Goal: Browse casually

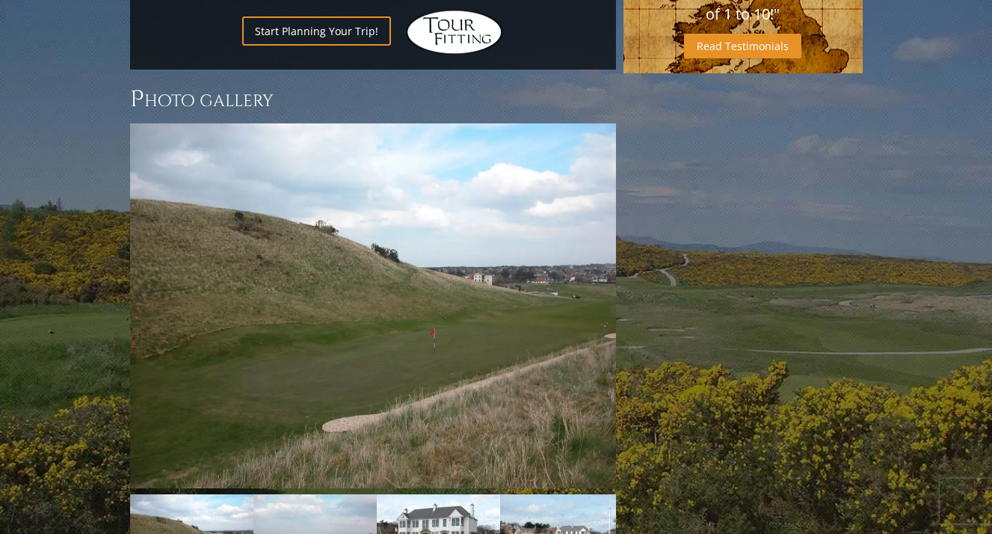
scroll to position [1321, 0]
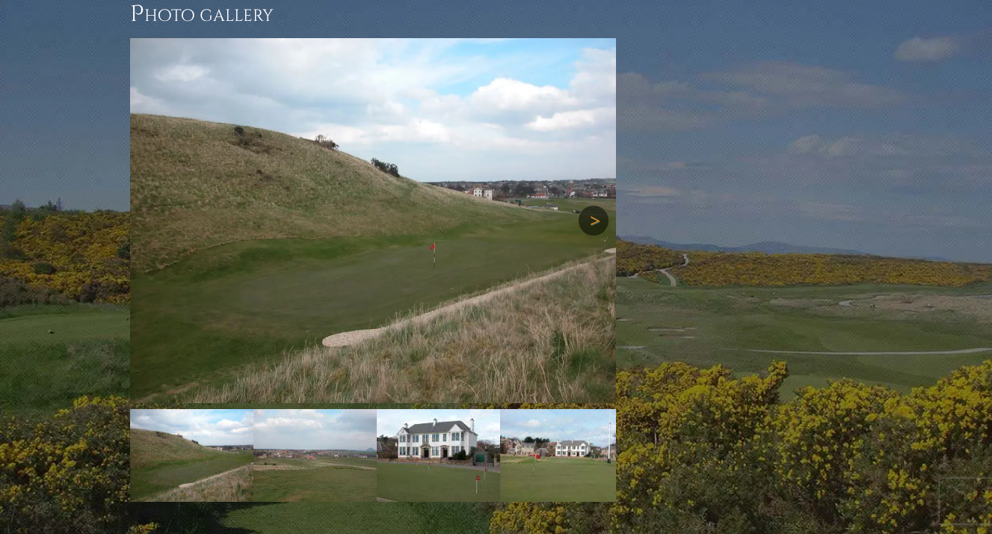
click at [587, 206] on link "Next" at bounding box center [594, 221] width 30 height 30
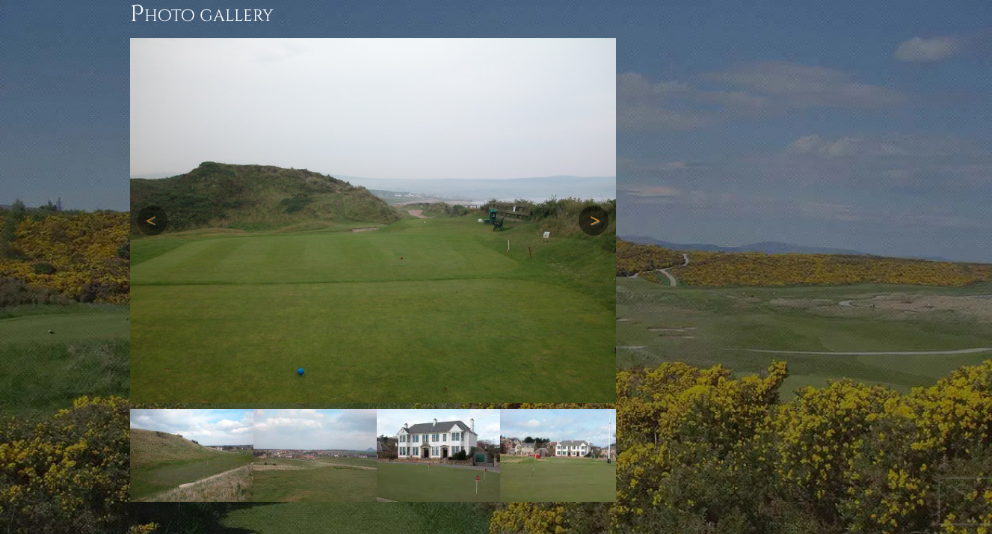
click at [587, 206] on link "Next" at bounding box center [594, 221] width 30 height 30
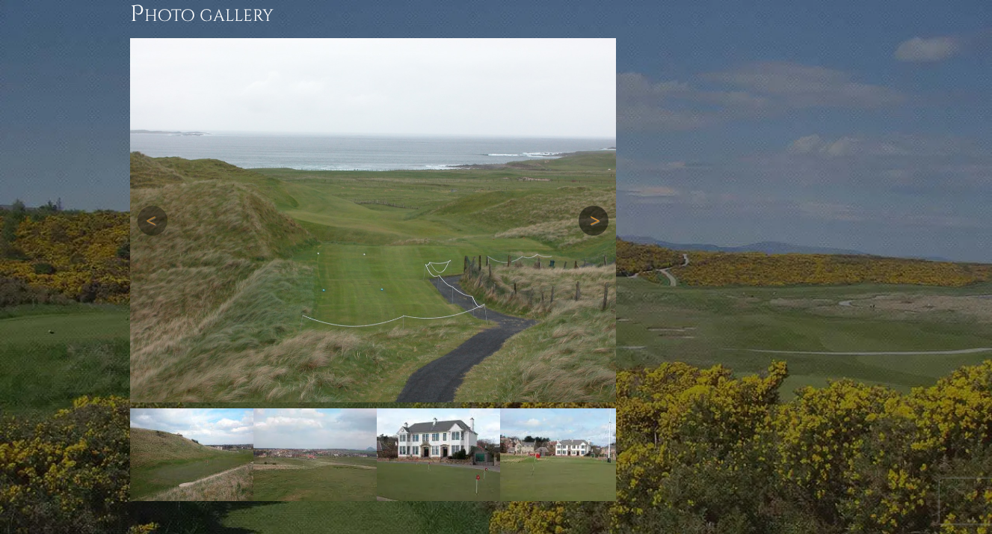
click at [587, 206] on link "Next" at bounding box center [594, 221] width 30 height 30
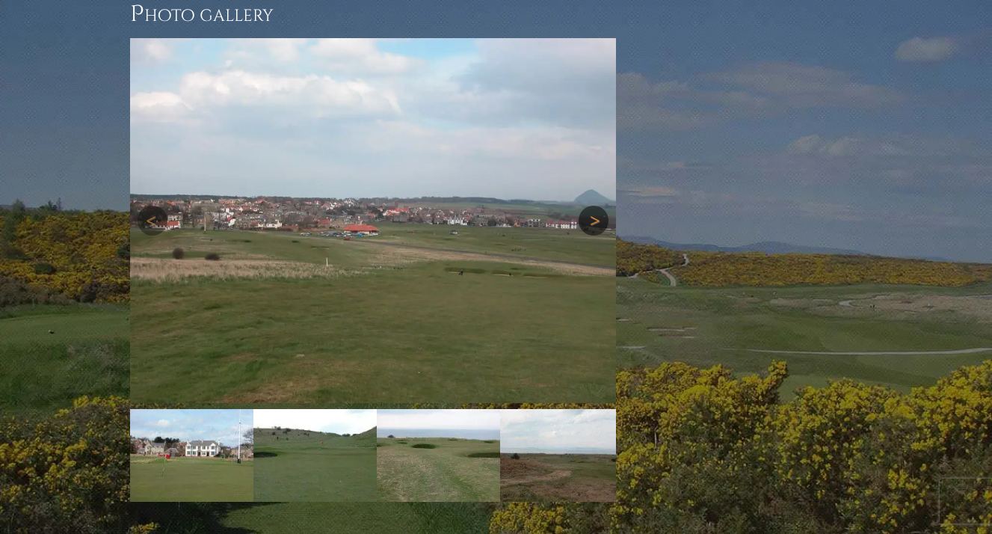
click at [587, 206] on link "Next" at bounding box center [594, 221] width 30 height 30
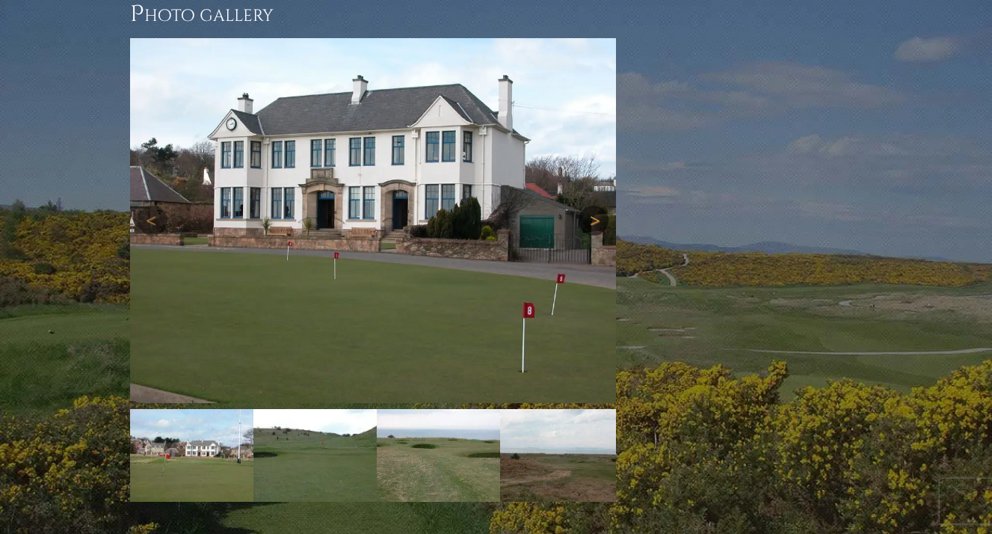
click at [587, 206] on link "Next" at bounding box center [594, 221] width 30 height 30
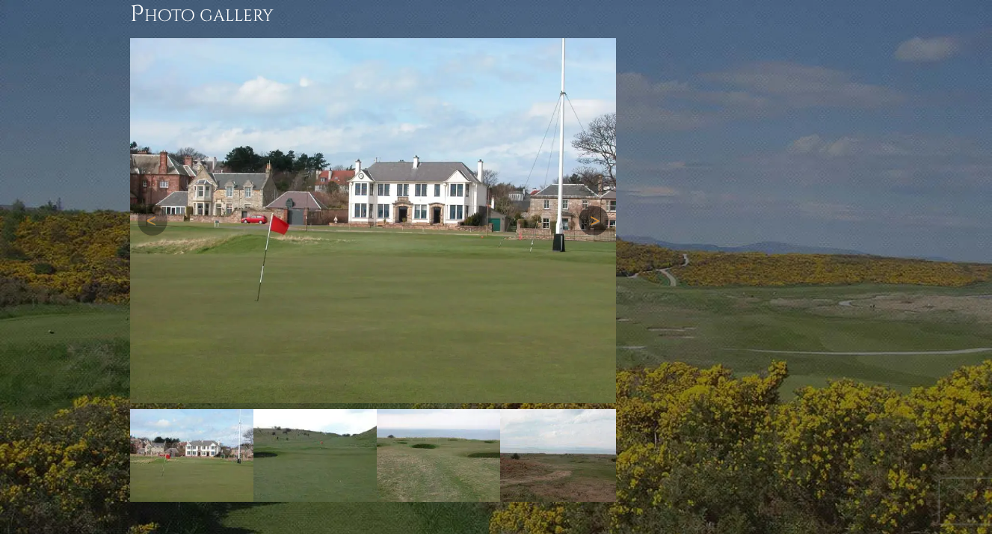
click at [587, 206] on link "Next" at bounding box center [594, 221] width 30 height 30
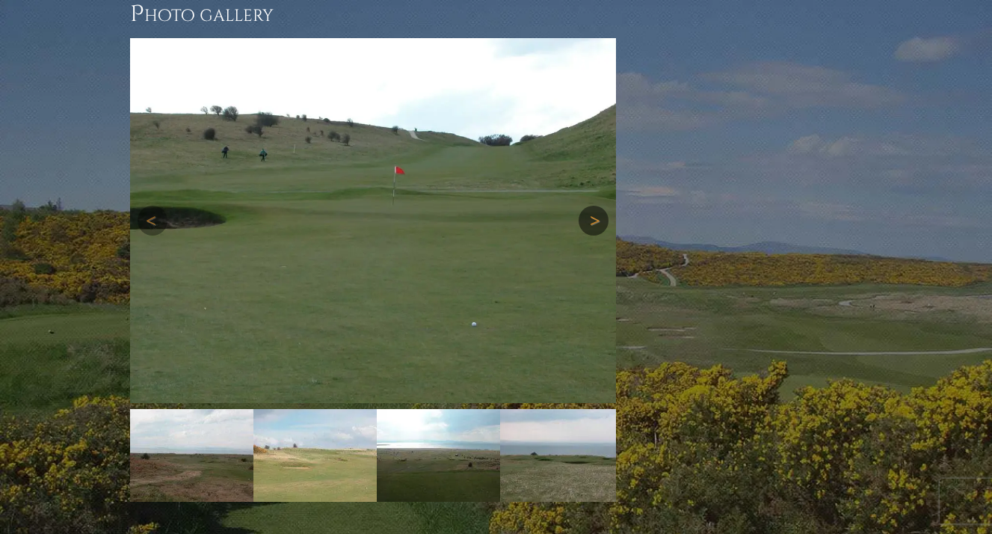
click at [587, 206] on link "Next" at bounding box center [594, 221] width 30 height 30
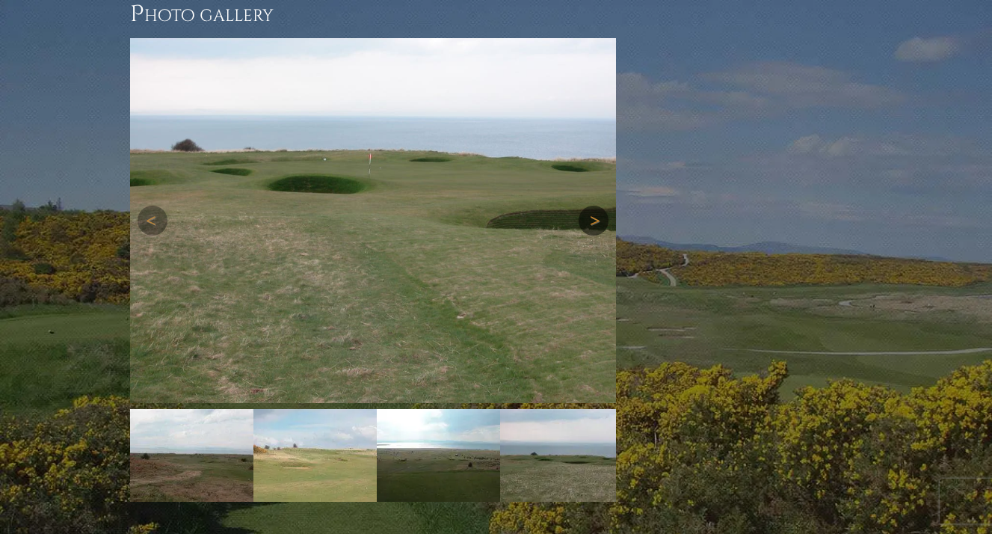
click at [587, 206] on link "Next" at bounding box center [594, 221] width 30 height 30
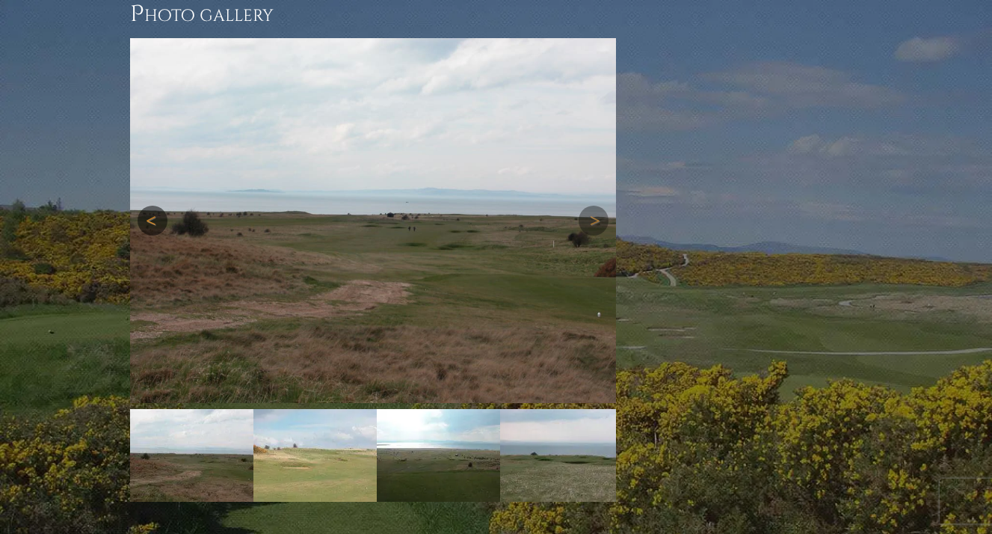
click at [151, 206] on link "Previous" at bounding box center [153, 221] width 30 height 30
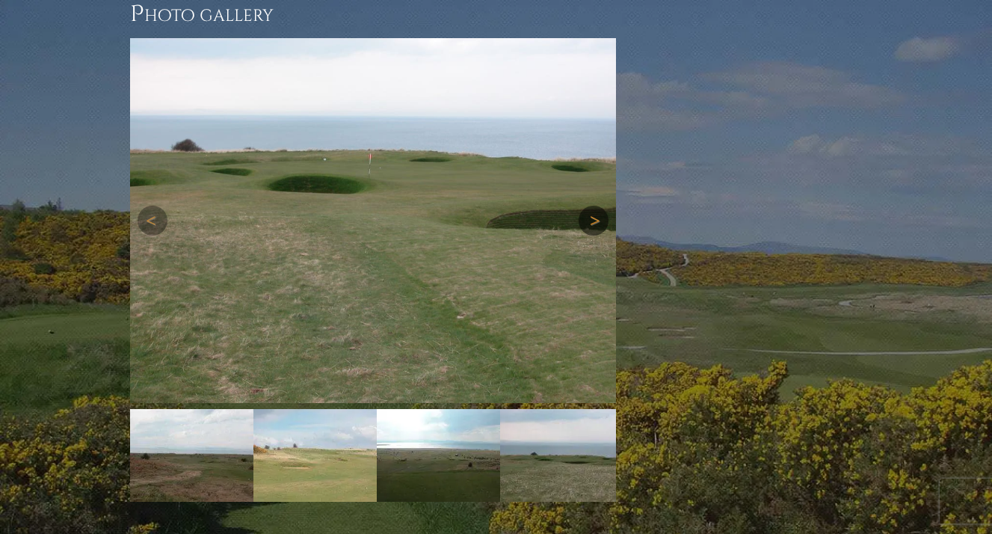
click at [603, 206] on link "Next" at bounding box center [594, 221] width 30 height 30
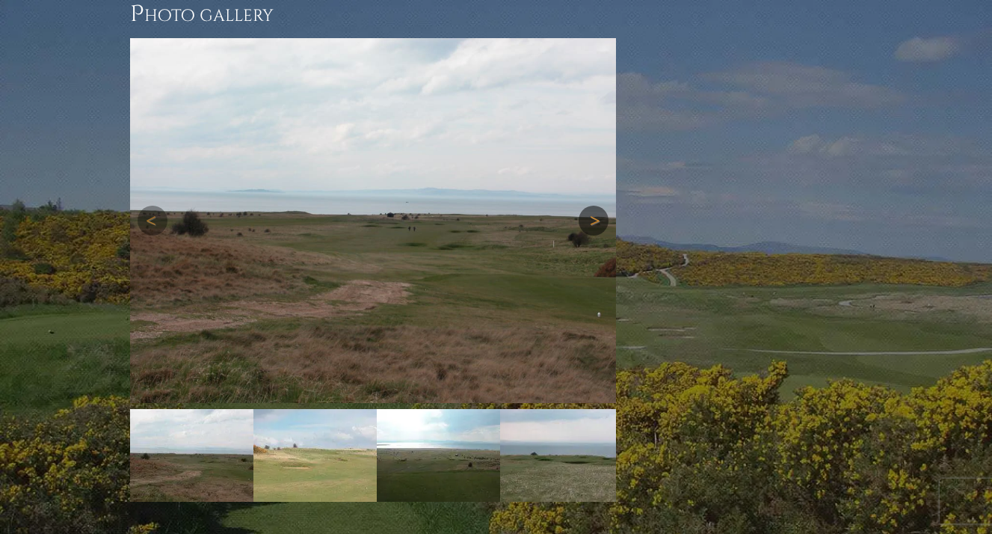
click at [603, 206] on link "Next" at bounding box center [594, 221] width 30 height 30
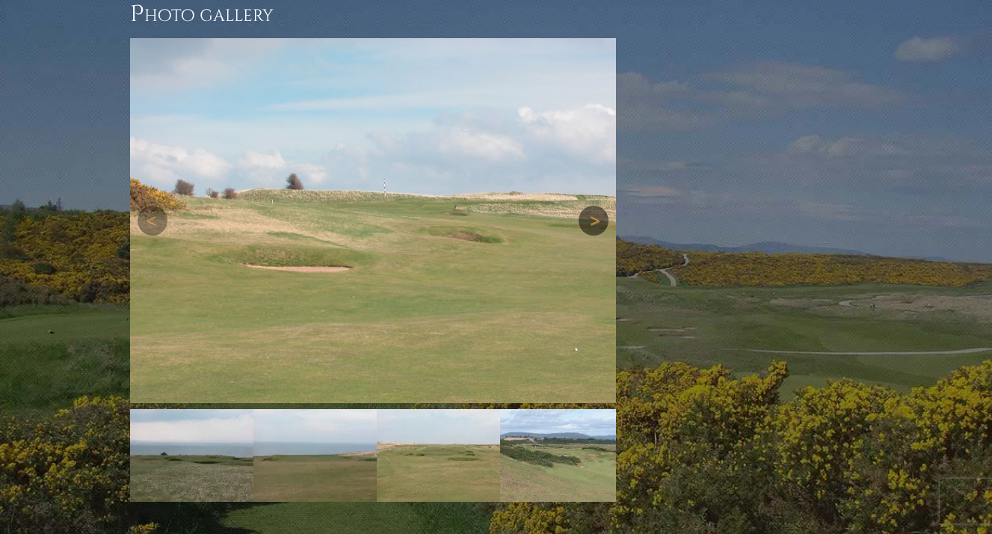
click at [603, 206] on link "Next" at bounding box center [594, 221] width 30 height 30
